Goal: Transaction & Acquisition: Subscribe to service/newsletter

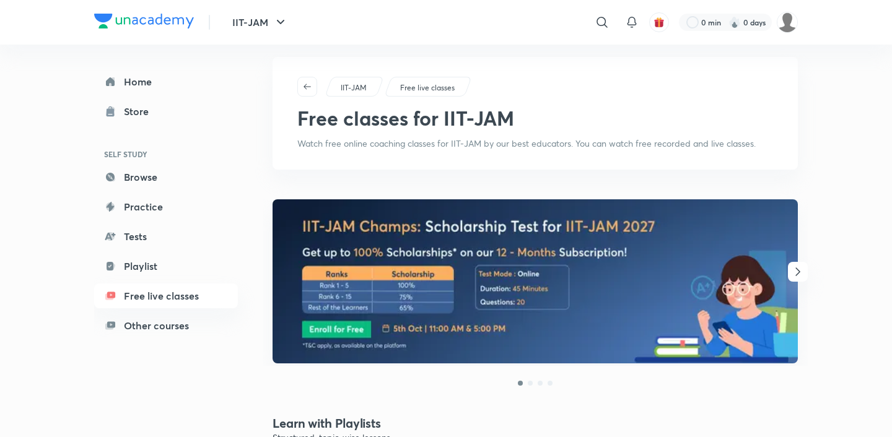
click at [436, 207] on img at bounding box center [534, 281] width 525 height 164
click at [300, 80] on button "button" at bounding box center [307, 87] width 20 height 20
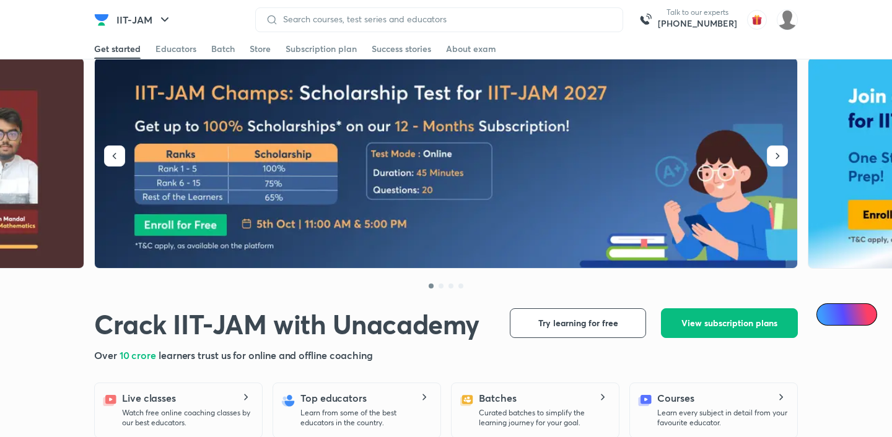
scroll to position [20, 0]
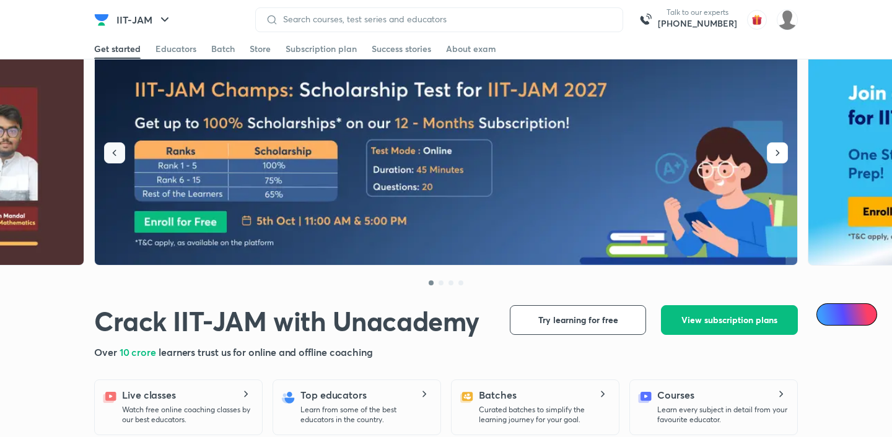
click at [108, 150] on icon "button" at bounding box center [114, 153] width 12 height 12
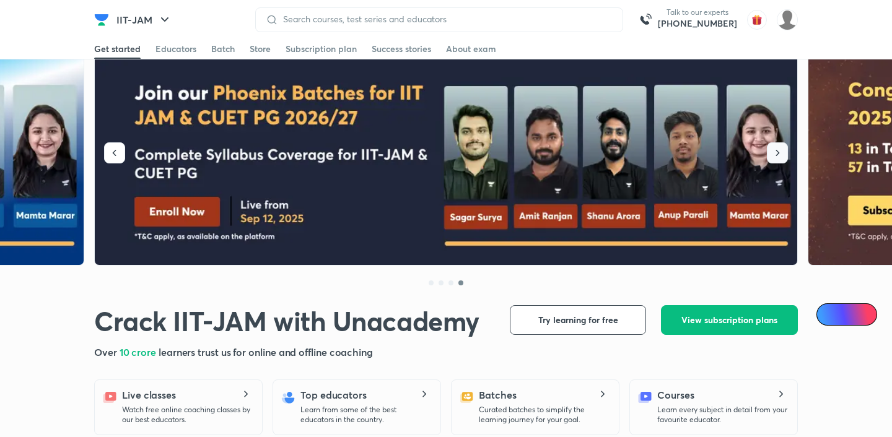
click at [770, 152] on button "button" at bounding box center [777, 152] width 21 height 21
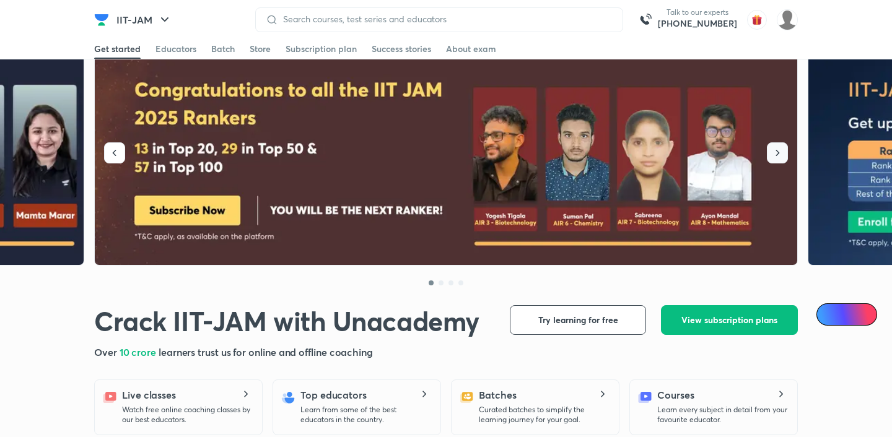
click at [770, 152] on button "button" at bounding box center [777, 152] width 21 height 21
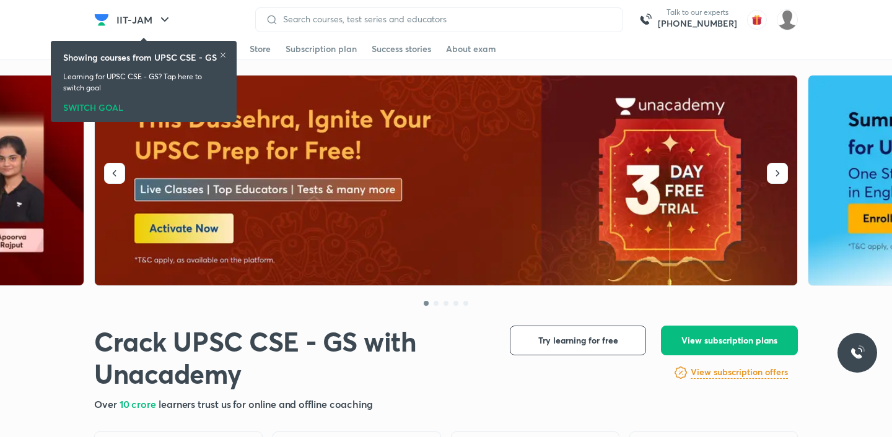
click at [227, 53] on div "Showing courses from UPSC CSE - GS Learning for UPSC CSE - GS? Tap here to swit…" at bounding box center [144, 81] width 176 height 76
click at [223, 54] on icon at bounding box center [222, 54] width 7 height 7
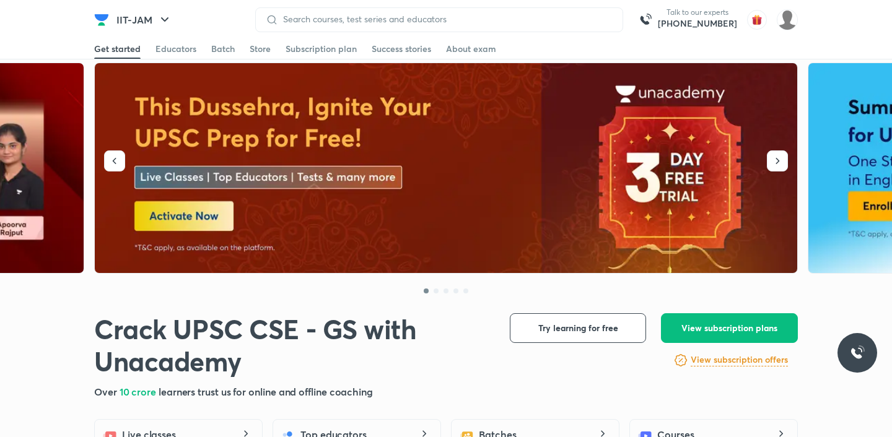
scroll to position [14, 0]
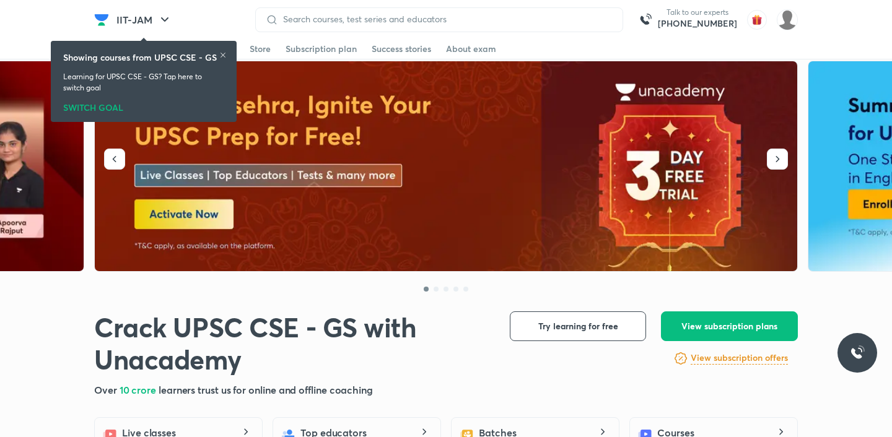
click at [315, 149] on img at bounding box center [446, 166] width 703 height 211
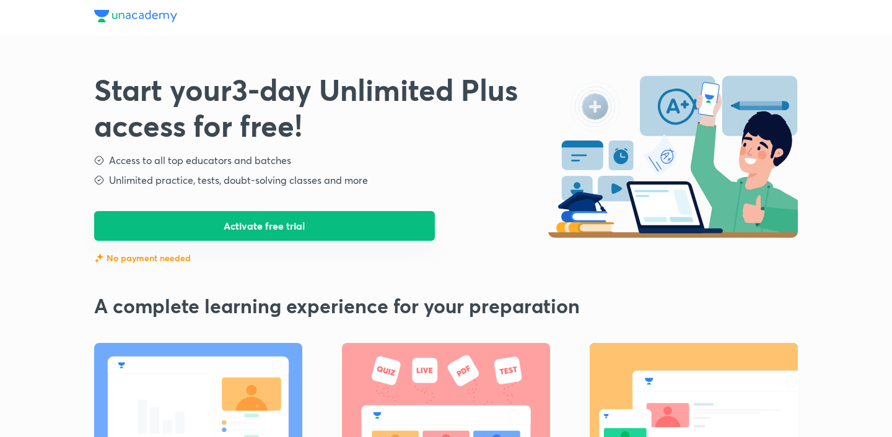
click at [295, 233] on button "Activate free trial" at bounding box center [264, 226] width 341 height 30
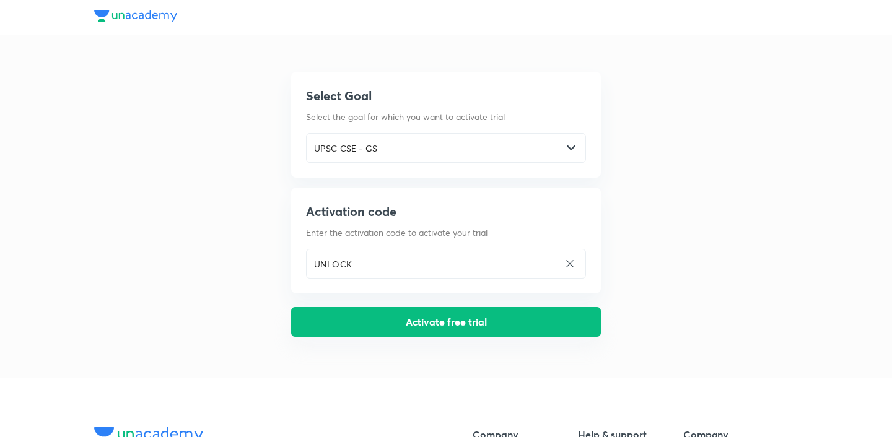
click at [352, 323] on button "Activate free trial" at bounding box center [446, 322] width 310 height 30
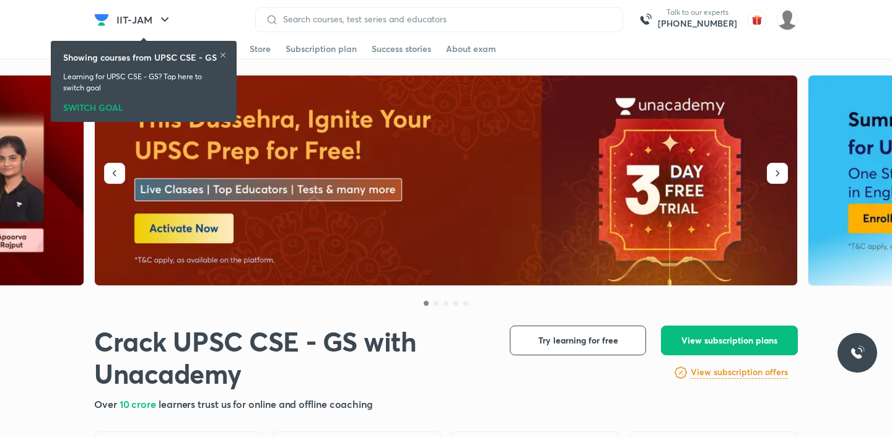
click at [224, 53] on icon at bounding box center [222, 54] width 7 height 7
click at [222, 53] on icon at bounding box center [222, 54] width 7 height 7
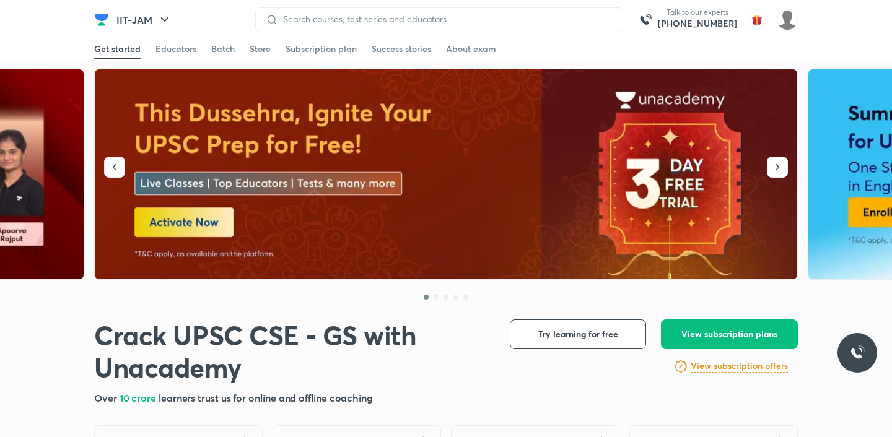
scroll to position [7, 0]
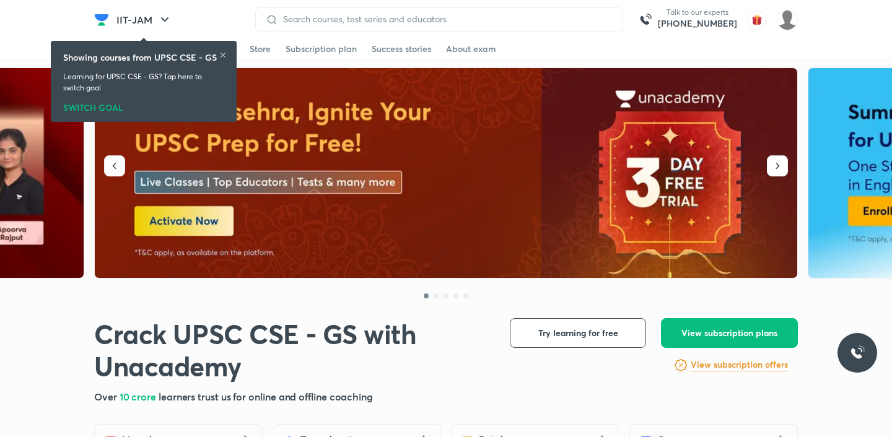
click at [69, 105] on div "SWITCH GOAL" at bounding box center [143, 105] width 161 height 14
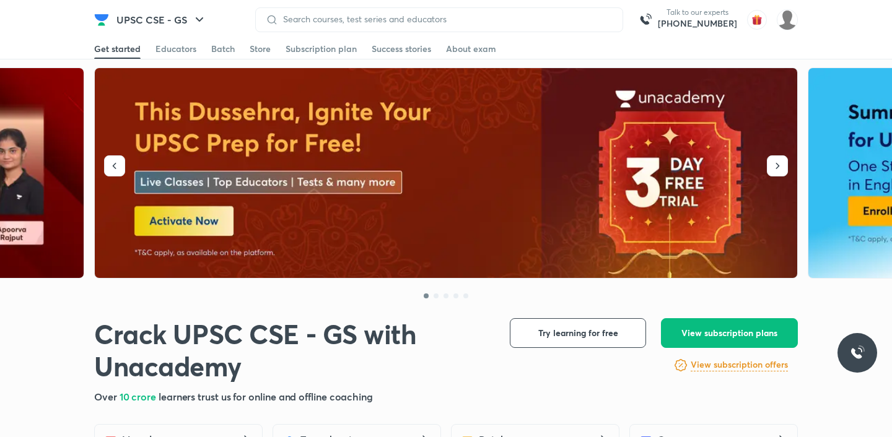
click at [471, 150] on img at bounding box center [446, 173] width 703 height 211
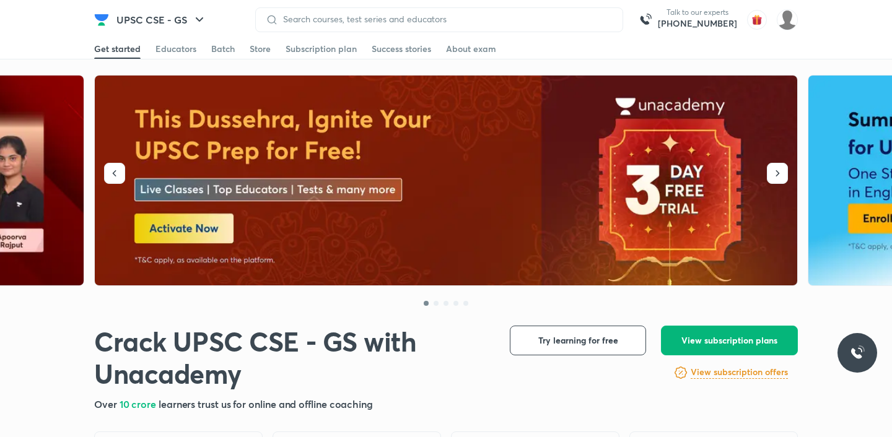
click at [703, 342] on span "View subscription plans" at bounding box center [729, 340] width 96 height 12
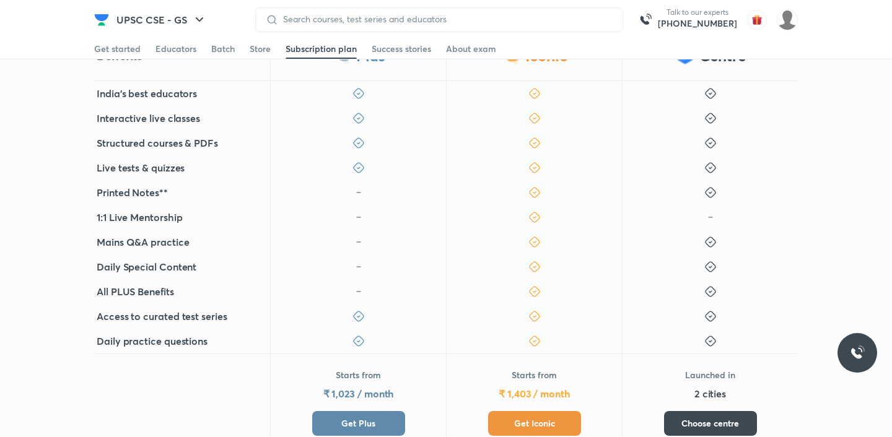
scroll to position [411, 0]
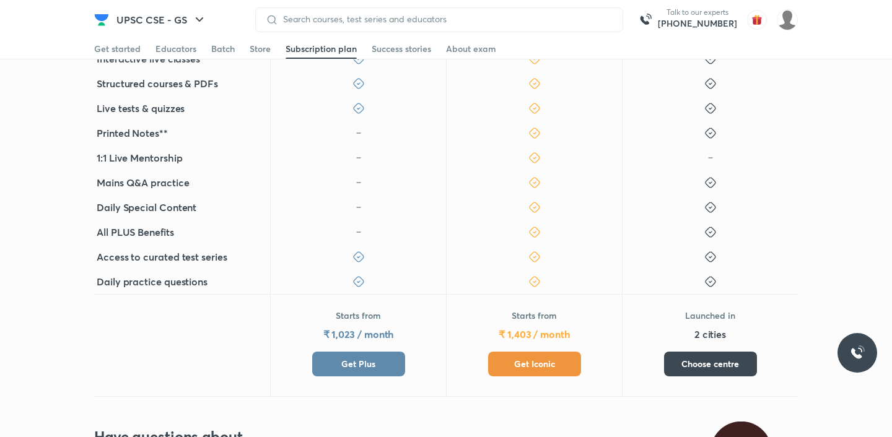
click at [528, 373] on button "Get Iconic" at bounding box center [534, 364] width 93 height 25
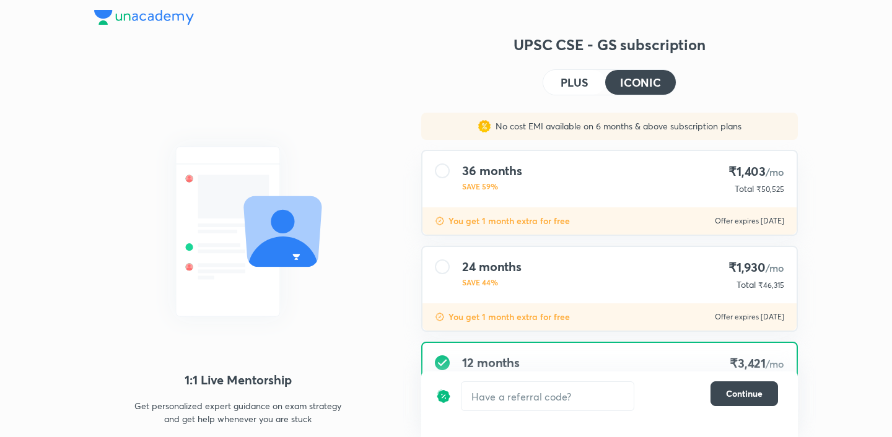
click at [560, 188] on div "36 months SAVE 59% ₹1,403 /mo Total ₹50,525" at bounding box center [609, 179] width 374 height 56
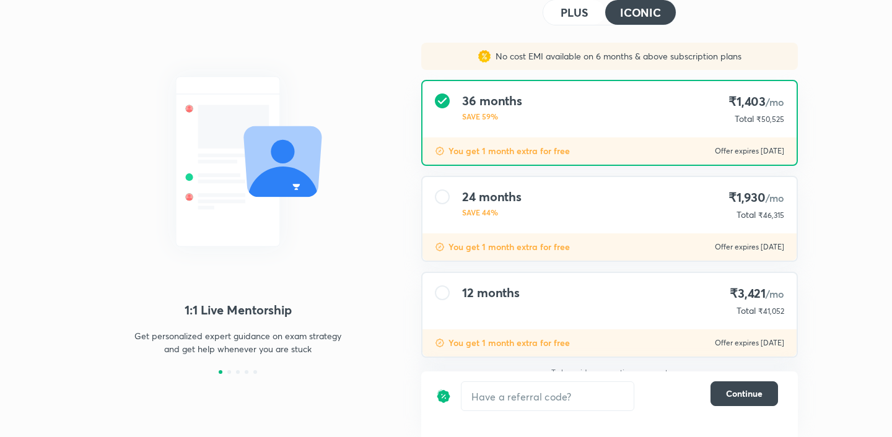
scroll to position [83, 0]
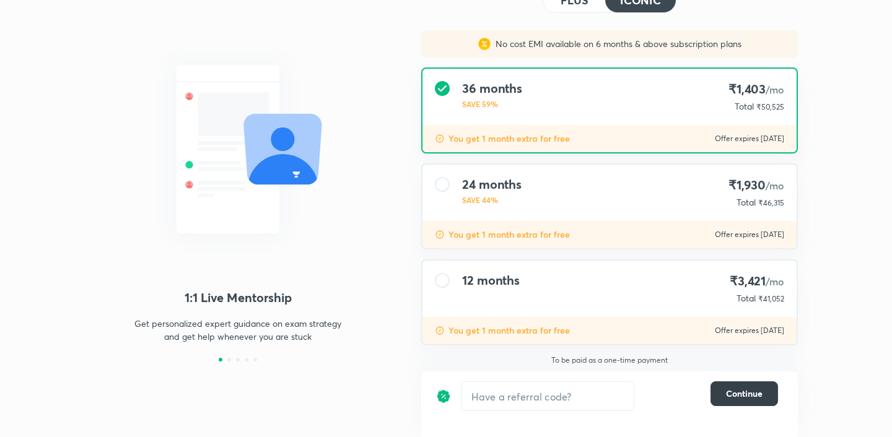
click at [718, 385] on button "Continue" at bounding box center [743, 393] width 67 height 25
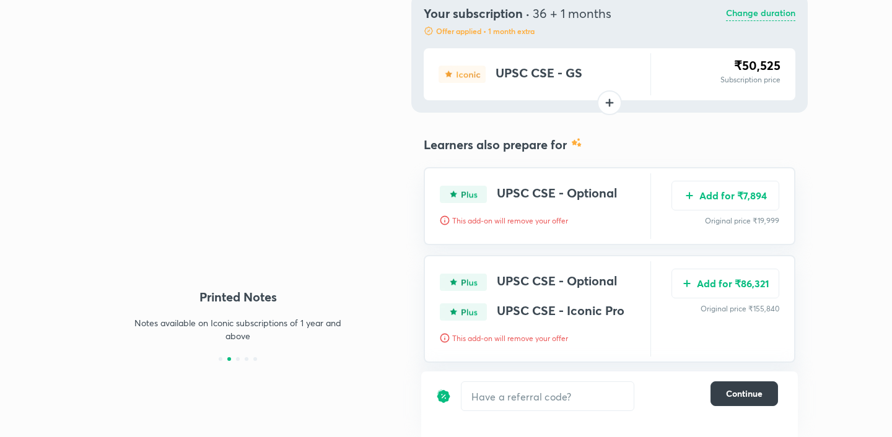
scroll to position [105, 0]
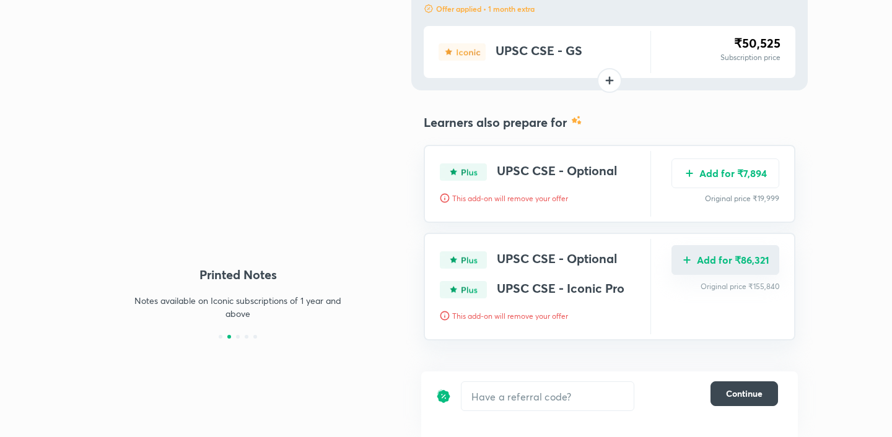
click at [736, 265] on button "Add for ₹86,321" at bounding box center [725, 260] width 108 height 30
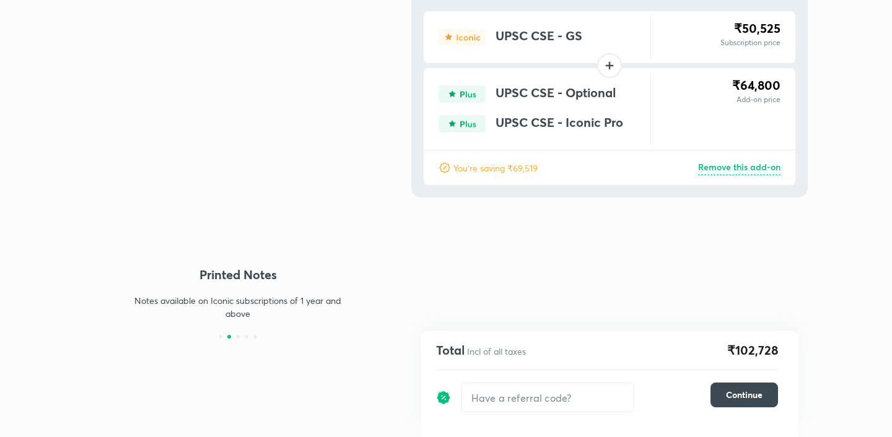
scroll to position [7, 0]
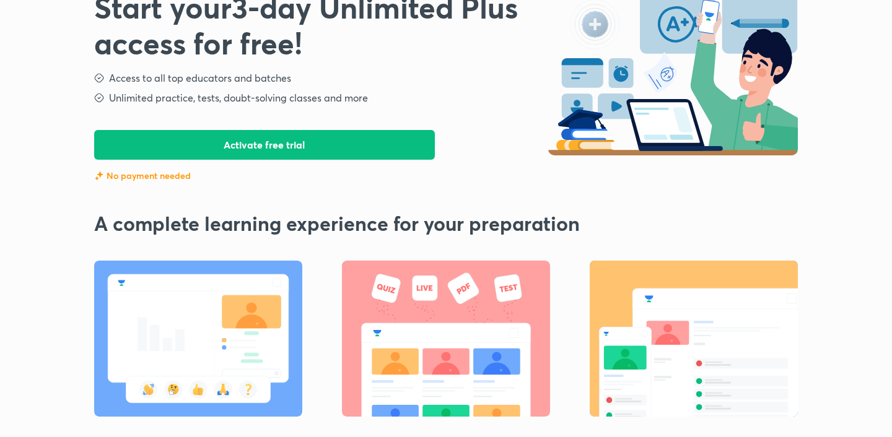
click at [308, 180] on div "No payment needed" at bounding box center [321, 176] width 454 height 12
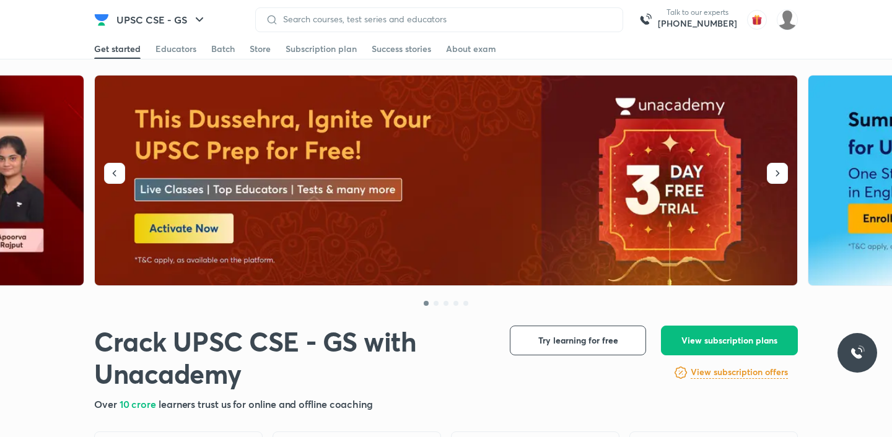
click at [550, 160] on img at bounding box center [446, 181] width 703 height 211
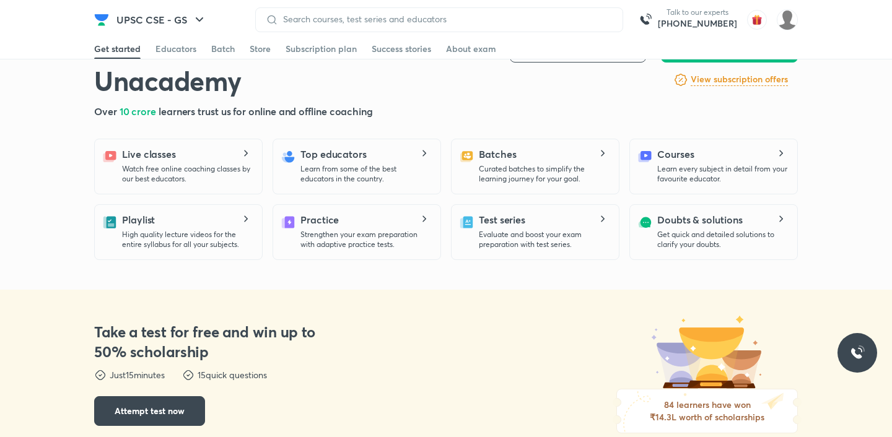
scroll to position [233, 0]
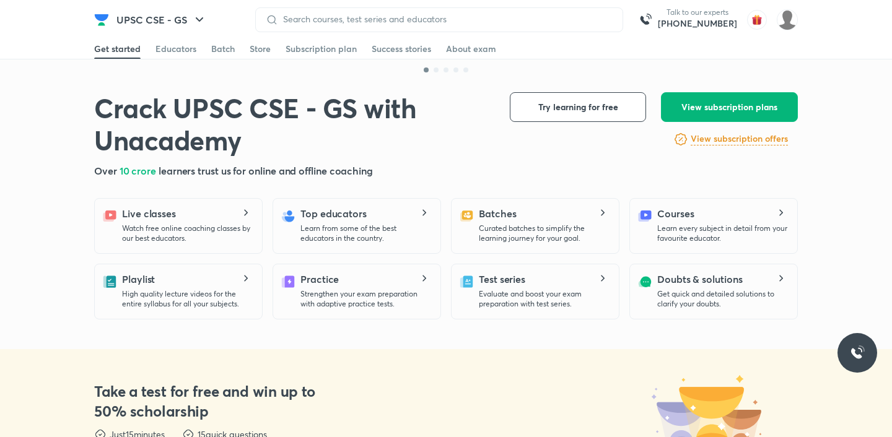
click at [719, 113] on span "View subscription plans" at bounding box center [729, 107] width 96 height 12
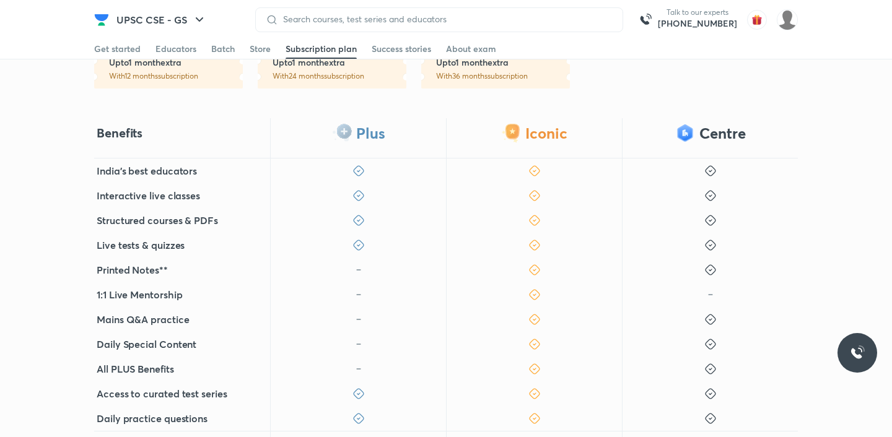
scroll to position [476, 0]
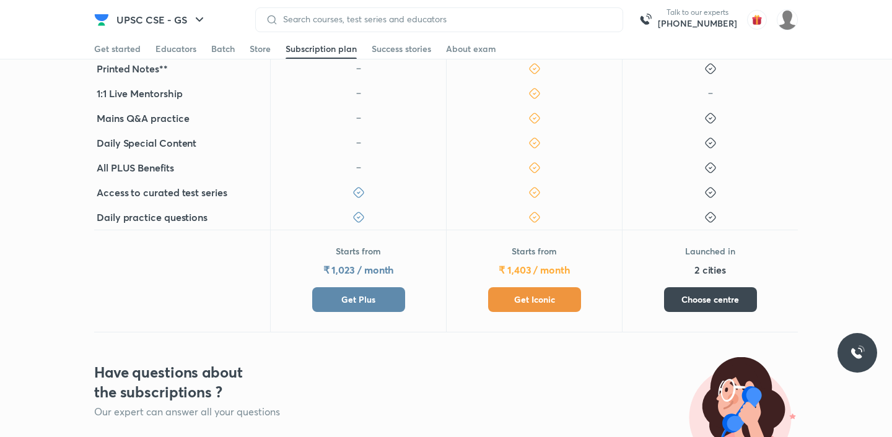
click at [357, 302] on span "Get Plus" at bounding box center [358, 300] width 34 height 12
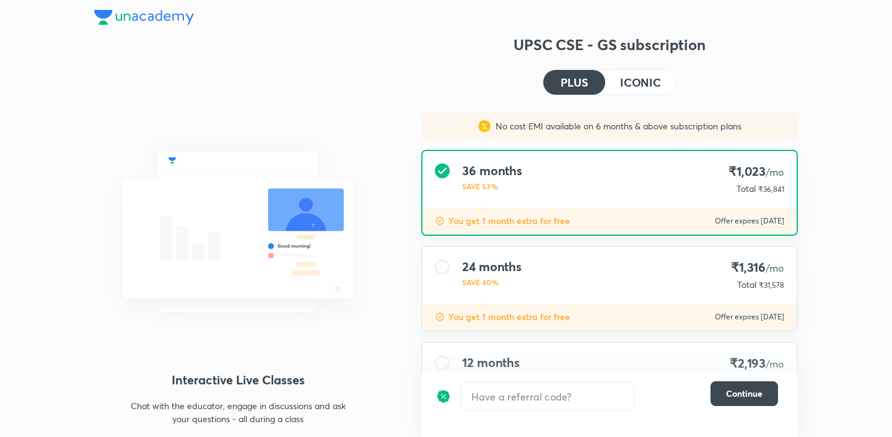
click at [641, 90] on button "ICONIC" at bounding box center [640, 82] width 71 height 25
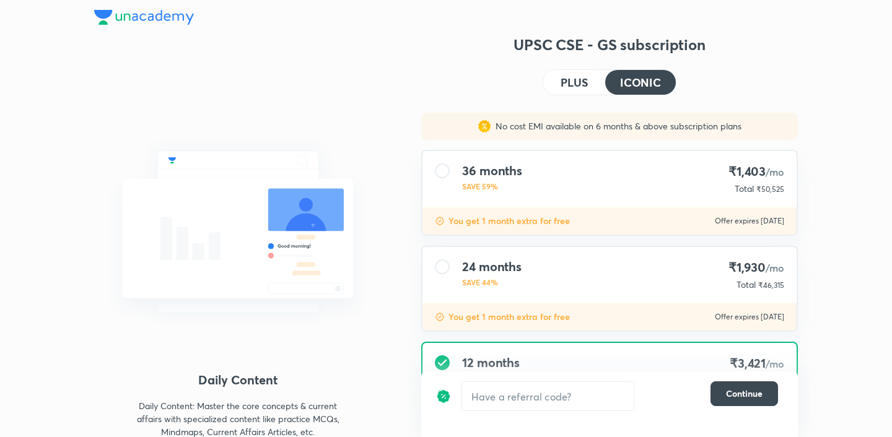
click at [568, 82] on h4 "PLUS" at bounding box center [573, 82] width 27 height 11
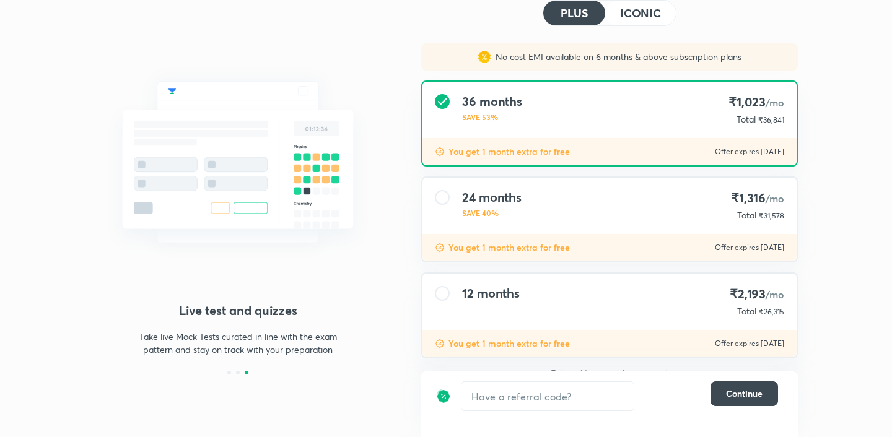
scroll to position [83, 0]
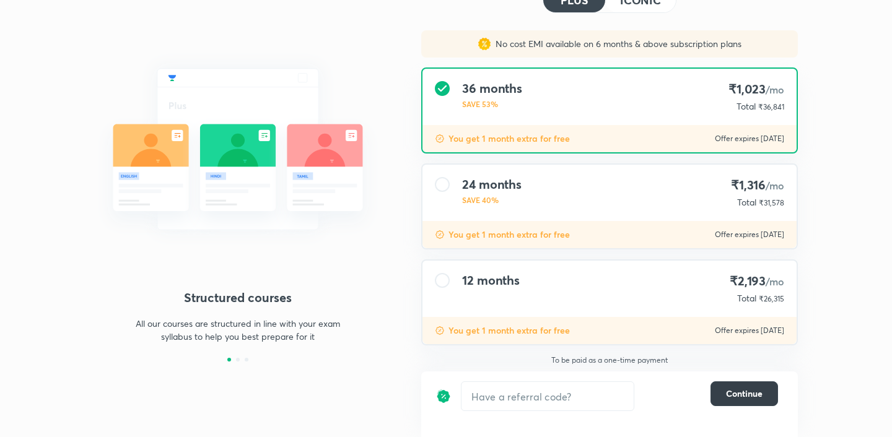
click at [750, 390] on span "Continue" at bounding box center [744, 394] width 37 height 12
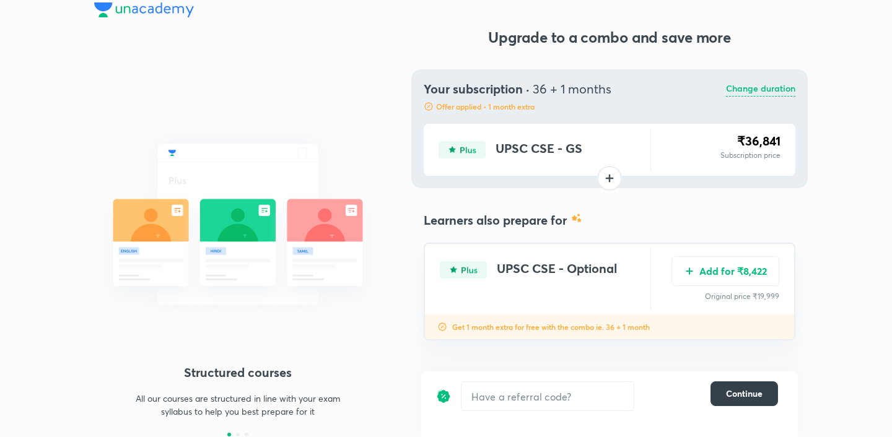
scroll to position [7, 0]
